Goal: Information Seeking & Learning: Learn about a topic

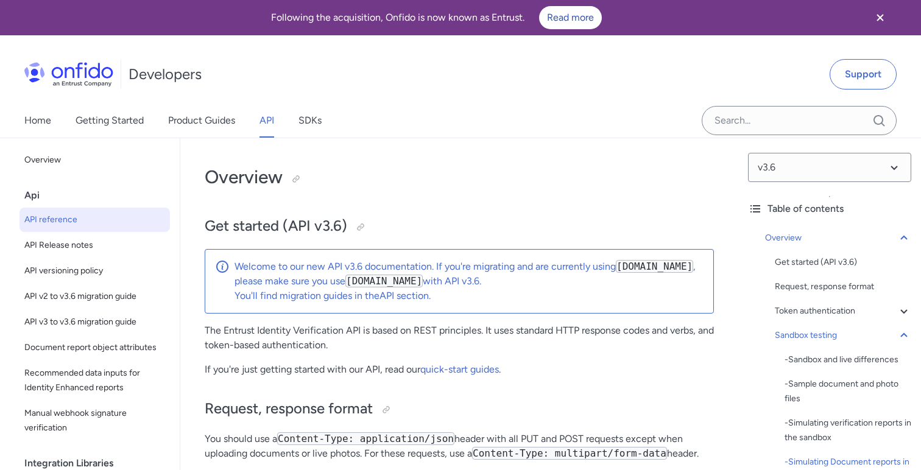
select select "http"
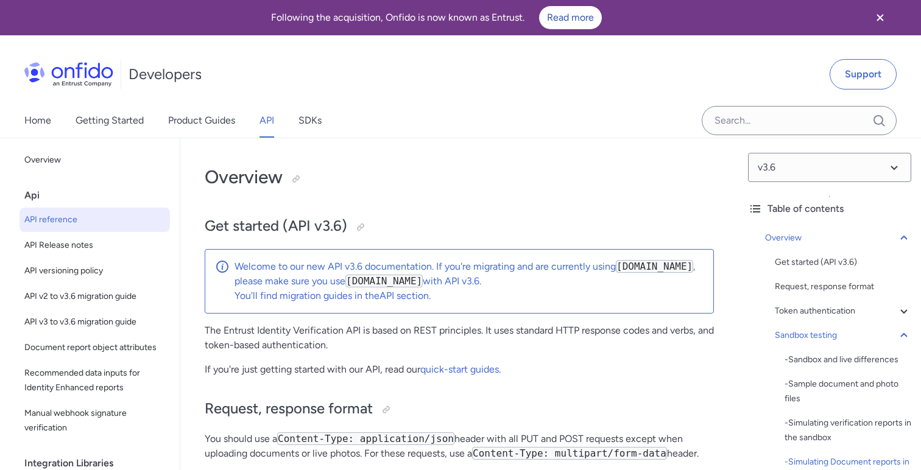
select select "http"
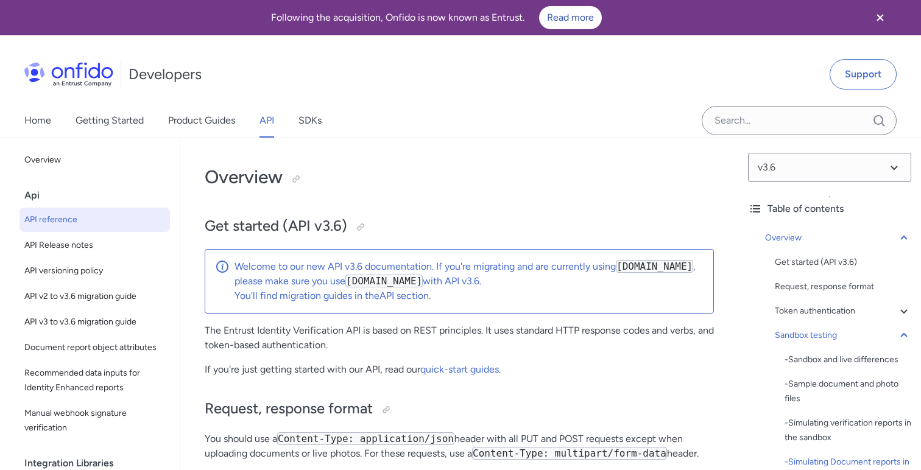
select select "http"
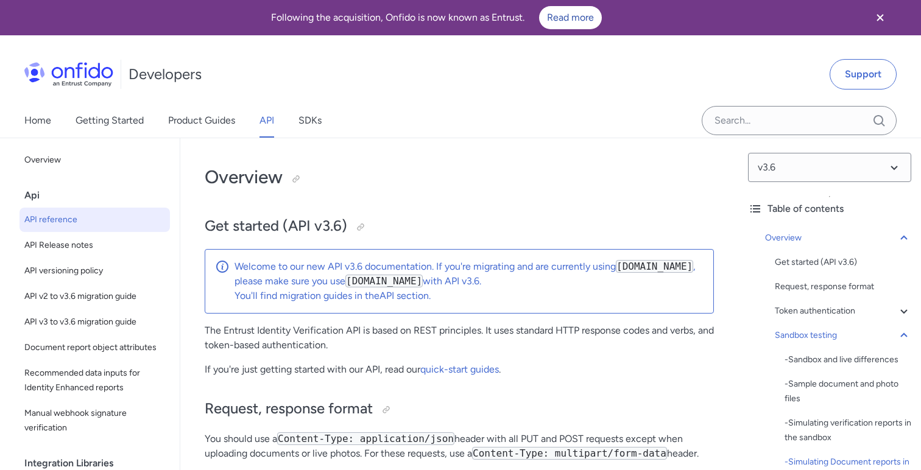
select select "http"
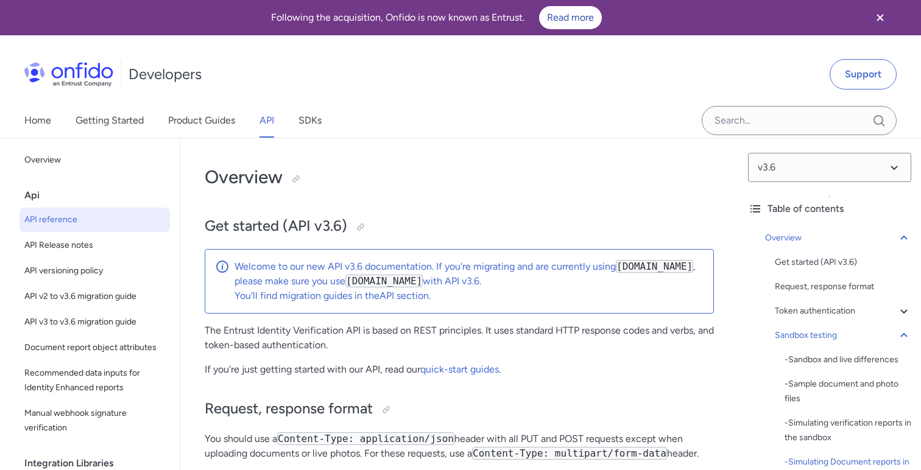
select select "http"
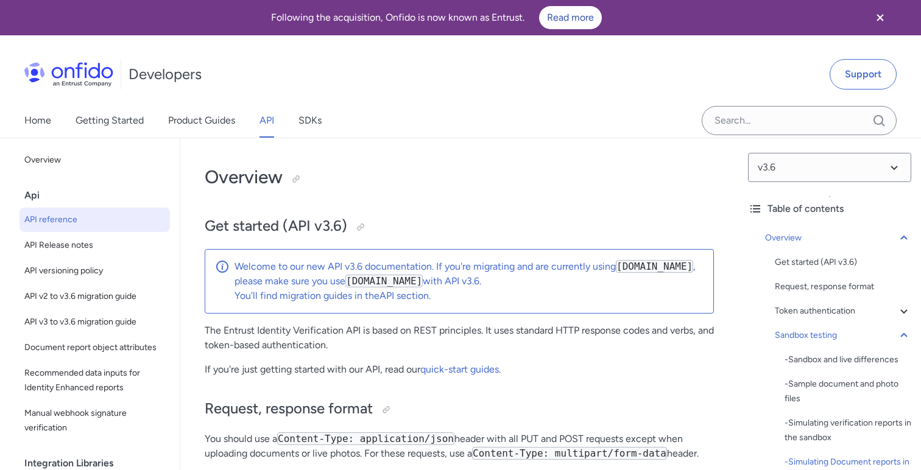
select select "http"
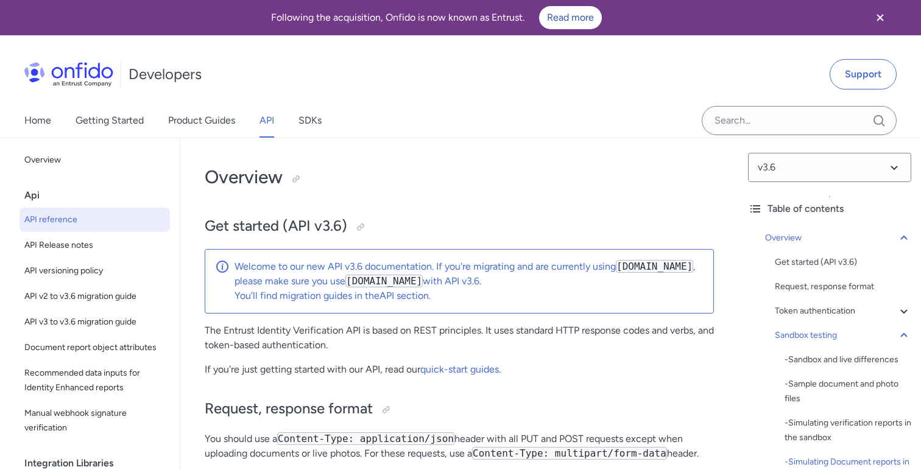
select select "http"
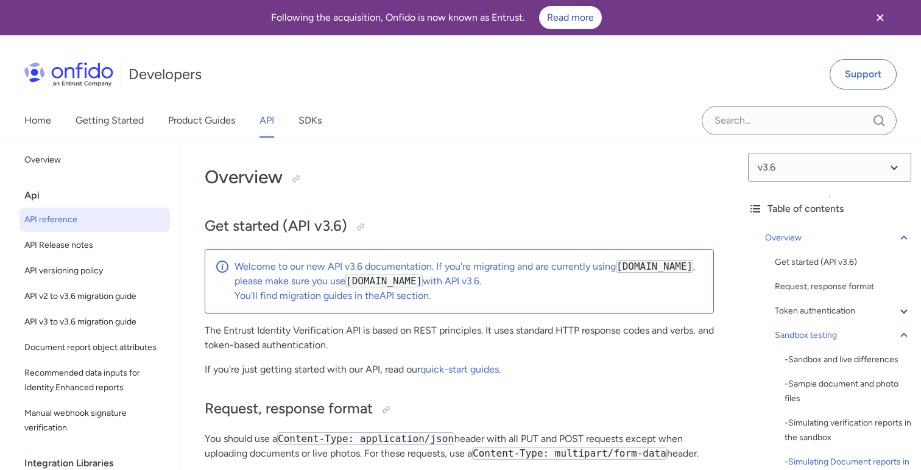
select select "http"
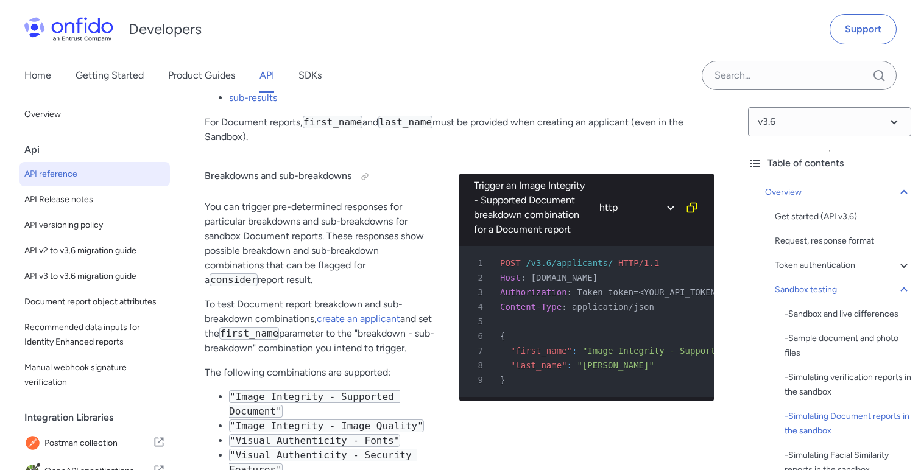
scroll to position [215, 0]
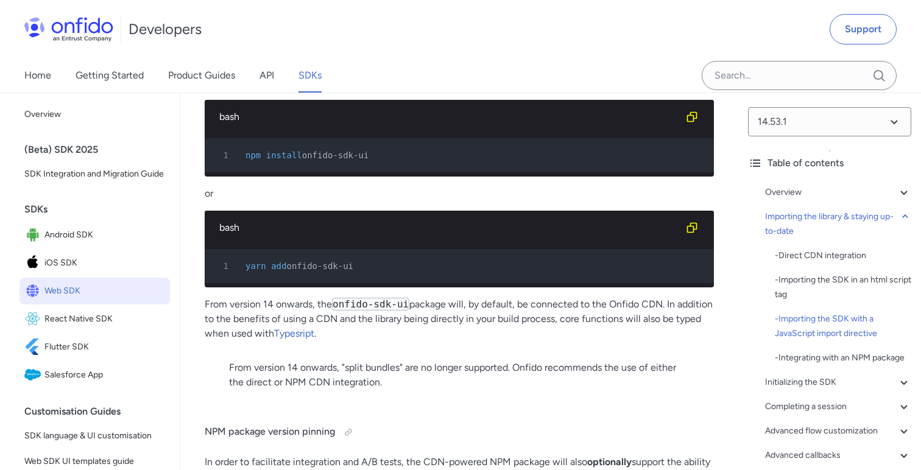
scroll to position [1893, 0]
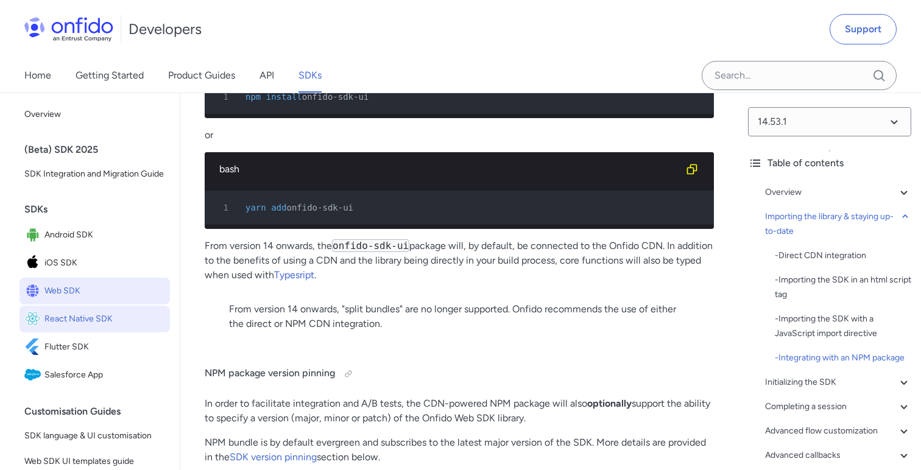
click at [101, 322] on span "React Native SDK" at bounding box center [104, 319] width 121 height 17
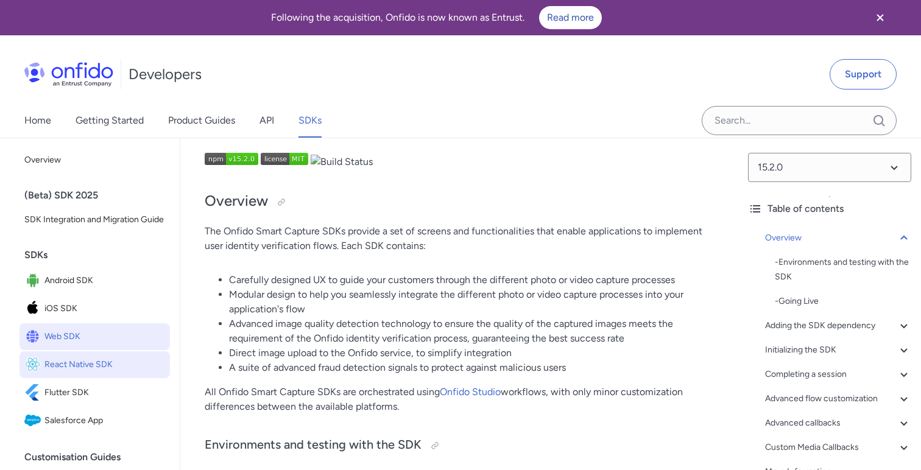
click at [71, 337] on span "Web SDK" at bounding box center [104, 336] width 121 height 17
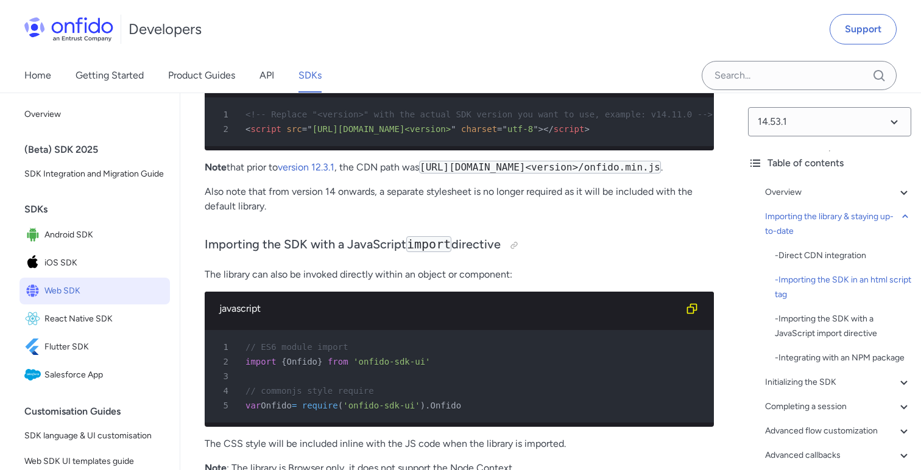
scroll to position [1427, 0]
